Goal: Information Seeking & Learning: Find specific fact

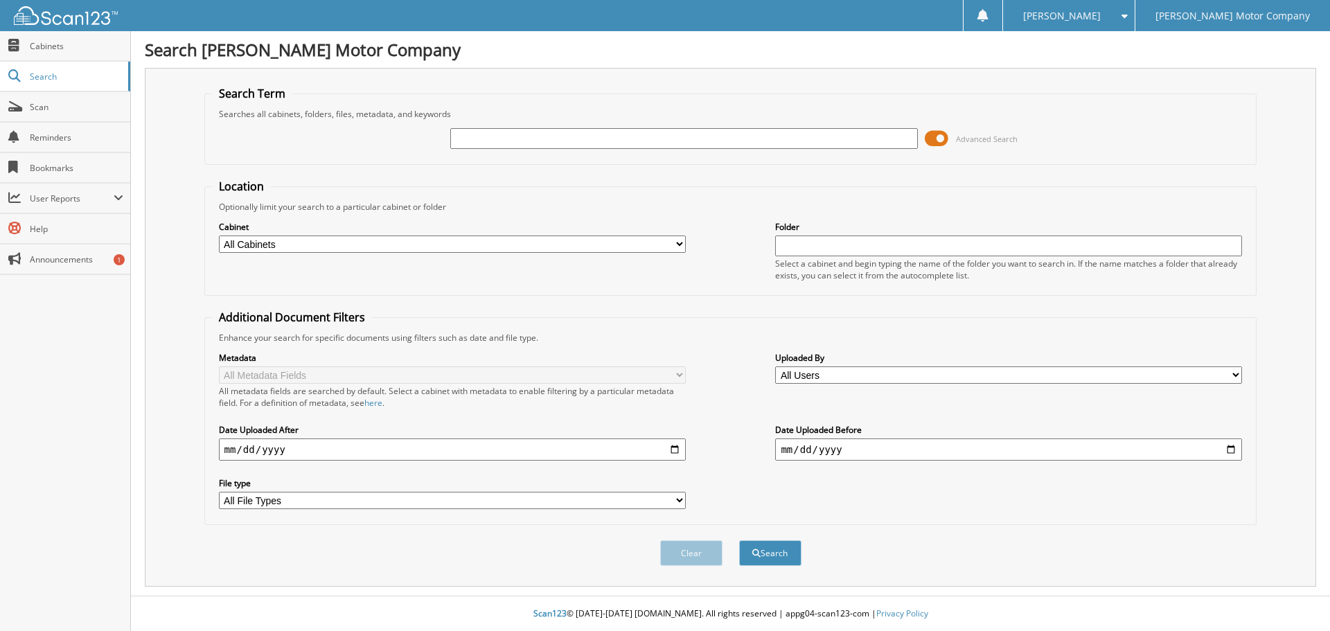
click at [482, 139] on input "text" at bounding box center [683, 138] width 467 height 21
type input "199015"
click at [770, 558] on button "Search" at bounding box center [770, 553] width 62 height 26
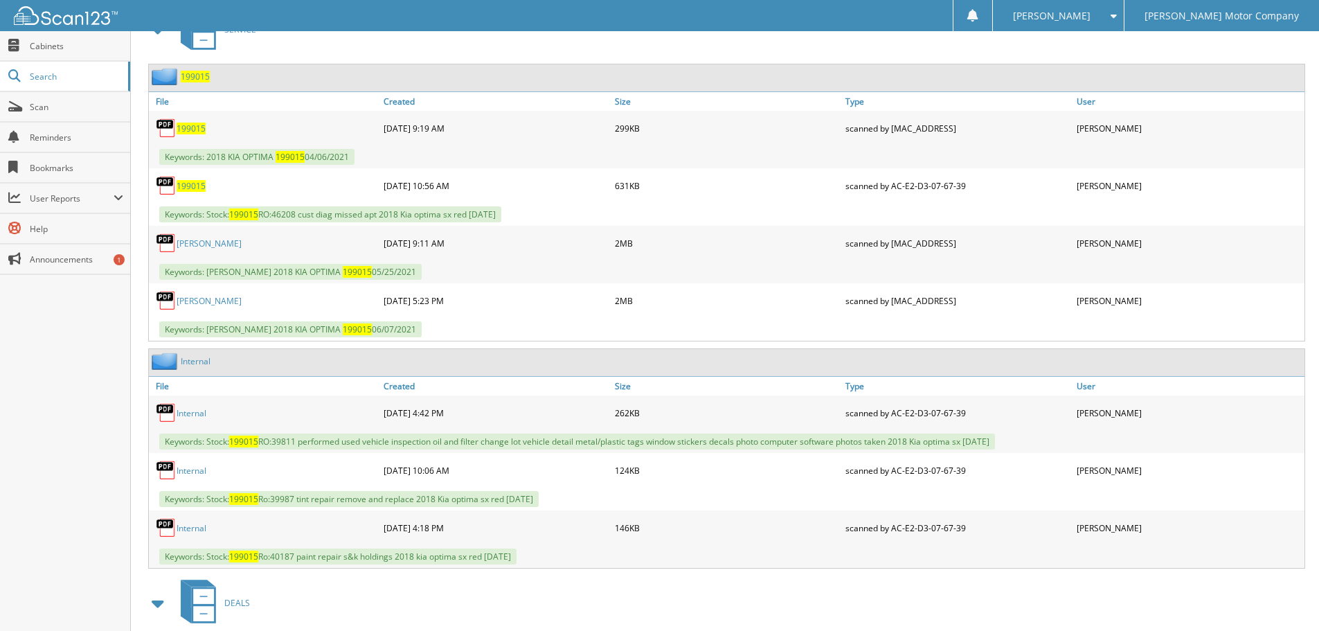
scroll to position [886, 0]
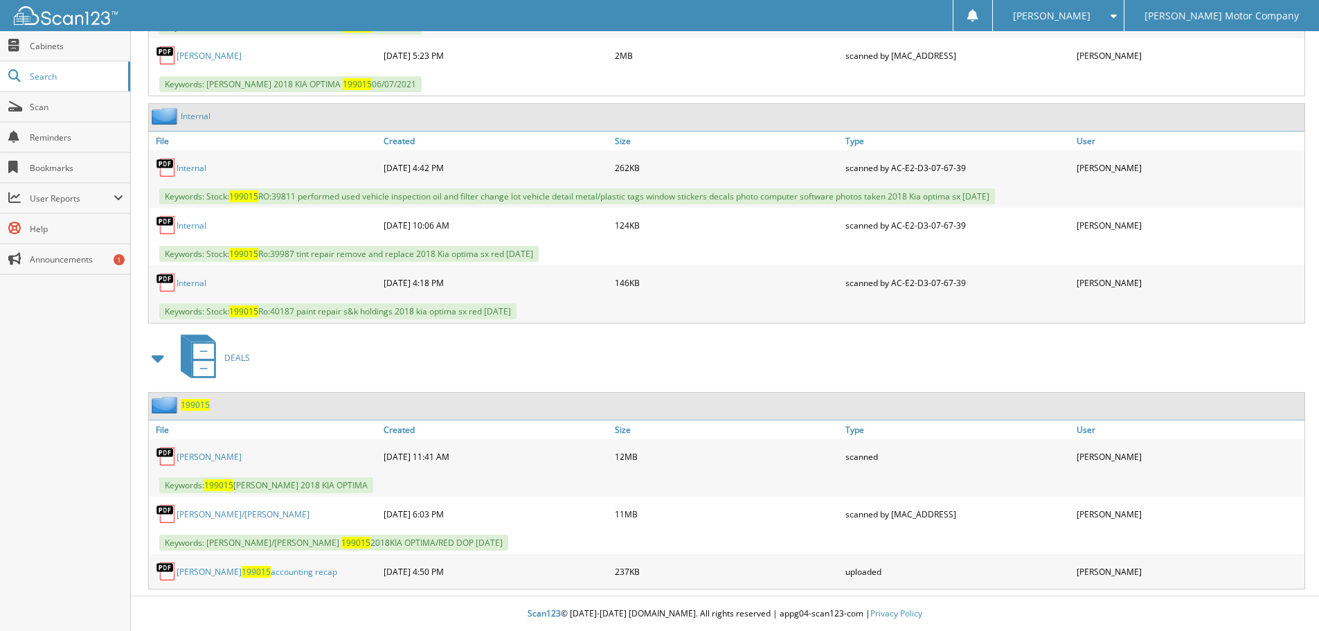
click at [242, 458] on link "[PERSON_NAME]" at bounding box center [209, 457] width 65 height 12
click at [242, 460] on link "[PERSON_NAME]" at bounding box center [209, 457] width 65 height 12
